Goal: Transaction & Acquisition: Purchase product/service

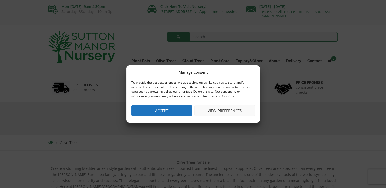
click at [175, 112] on button "Accept" at bounding box center [161, 110] width 60 height 11
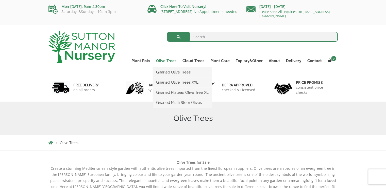
click at [162, 60] on link "Olive Trees" at bounding box center [166, 60] width 26 height 7
click at [176, 69] on link "Gnarled Olive Trees" at bounding box center [182, 72] width 59 height 8
click at [176, 72] on link "Gnarled Olive Trees" at bounding box center [182, 72] width 59 height 8
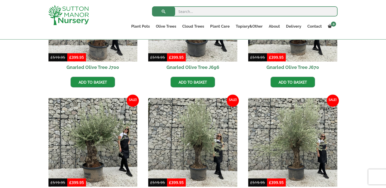
scroll to position [28, 0]
